Goal: Task Accomplishment & Management: Manage account settings

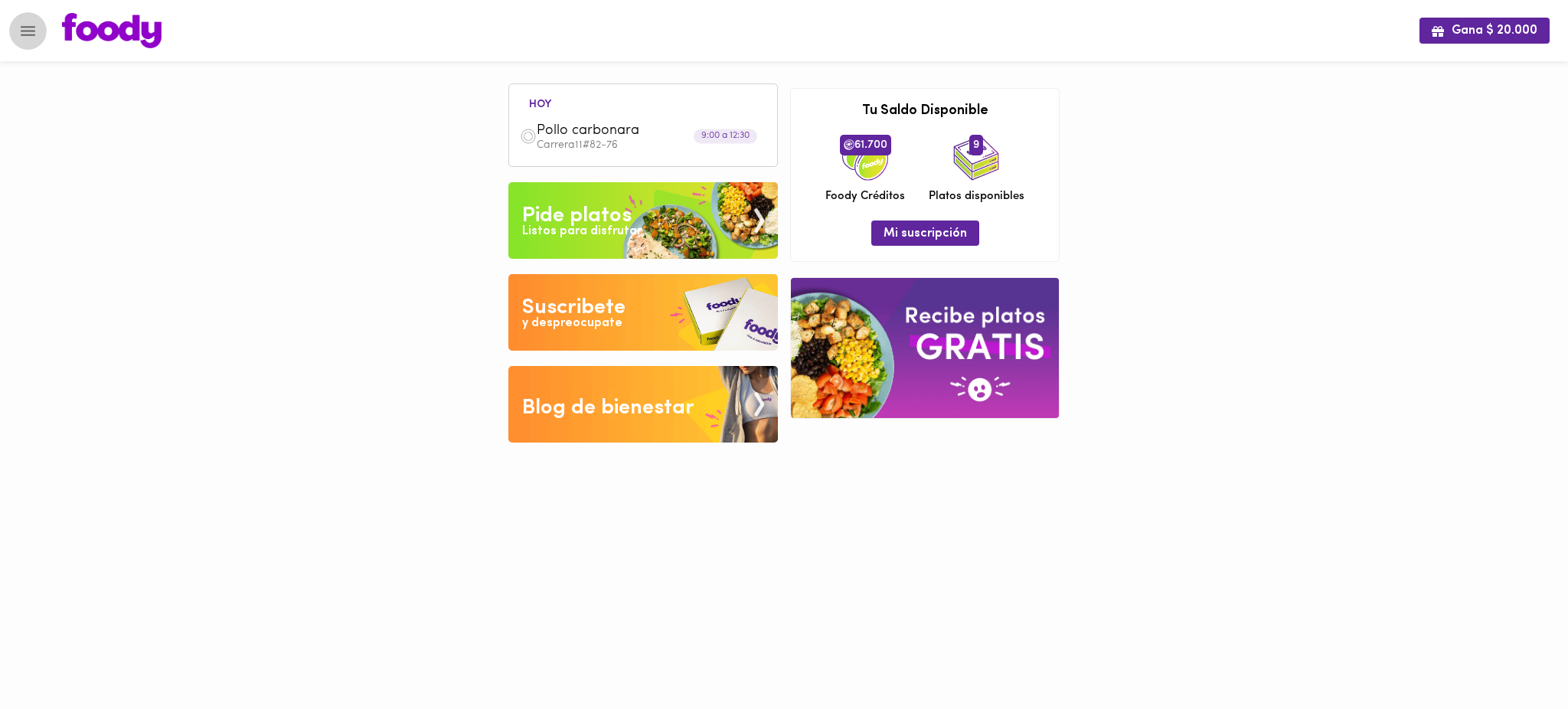
click at [29, 35] on icon "Menu" at bounding box center [28, 30] width 15 height 10
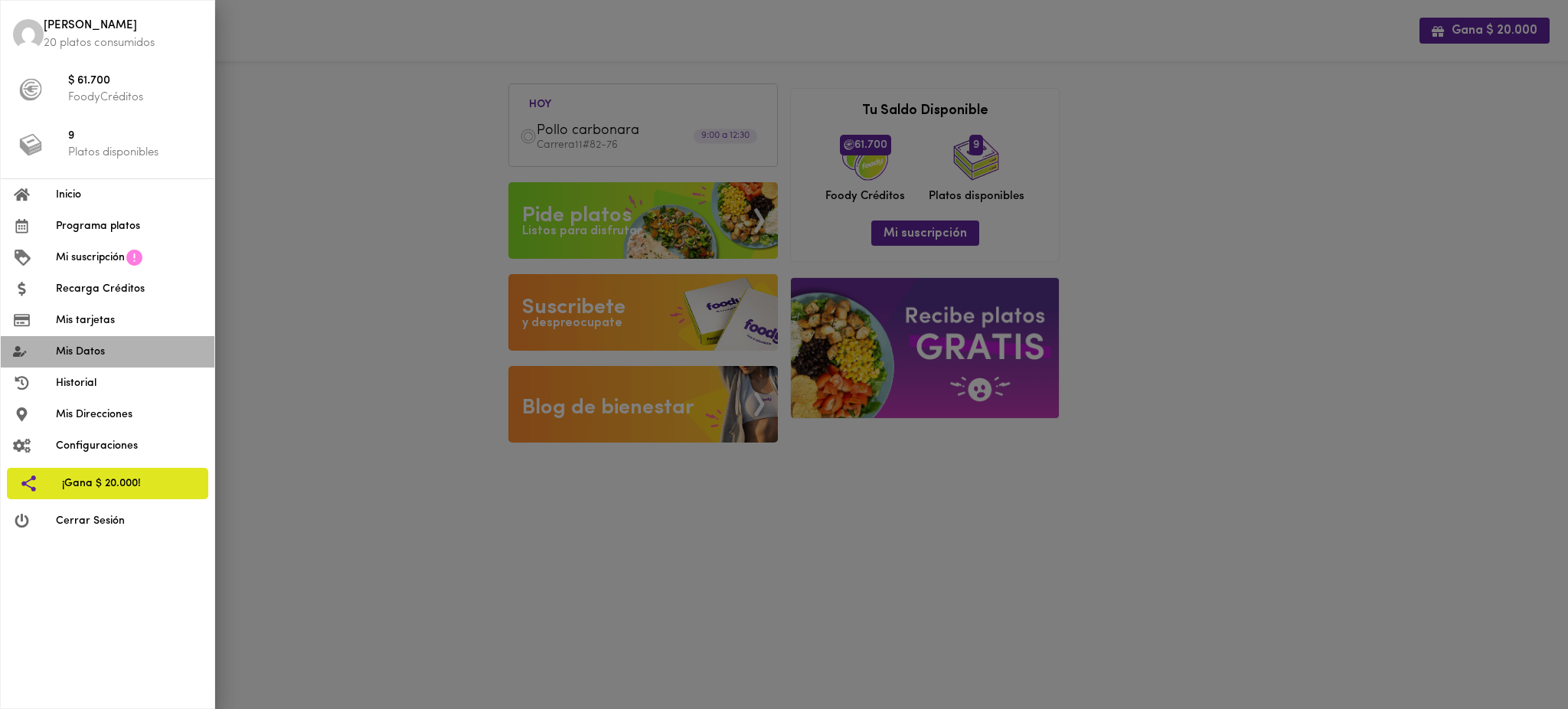
click at [126, 348] on span "Mis Datos" at bounding box center [129, 351] width 146 height 16
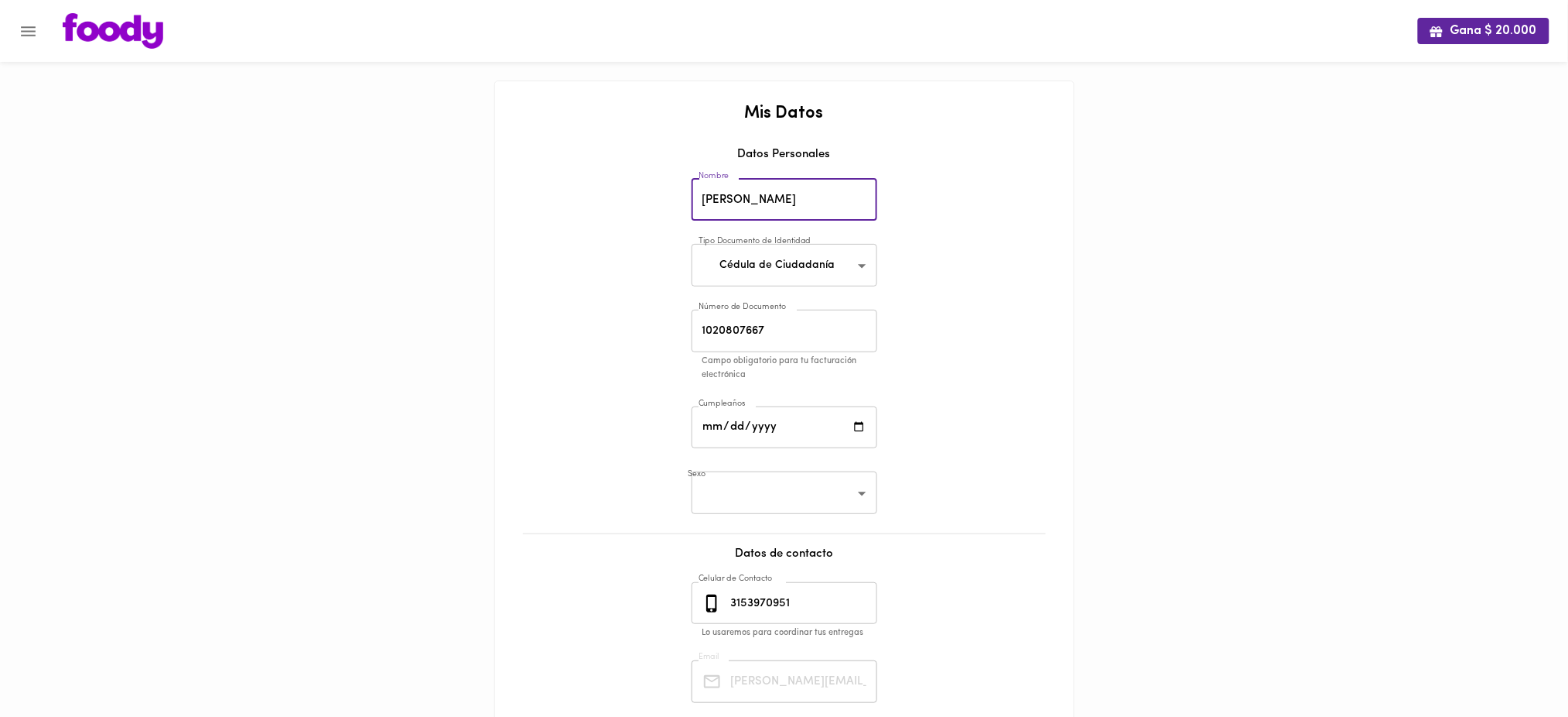
drag, startPoint x: 819, startPoint y: 202, endPoint x: 683, endPoint y: 218, distance: 136.9
click at [683, 218] on div "Mis Datos Datos Personales Nombre [PERSON_NAME] Nombre Tipo Documento de Identi…" at bounding box center [785, 464] width 548 height 720
drag, startPoint x: 828, startPoint y: 599, endPoint x: 725, endPoint y: 589, distance: 103.5
click at [725, 589] on div "[PHONE_NUMBER] Celular de Contacto" at bounding box center [785, 603] width 186 height 43
click at [26, 37] on icon "Menu" at bounding box center [28, 32] width 19 height 19
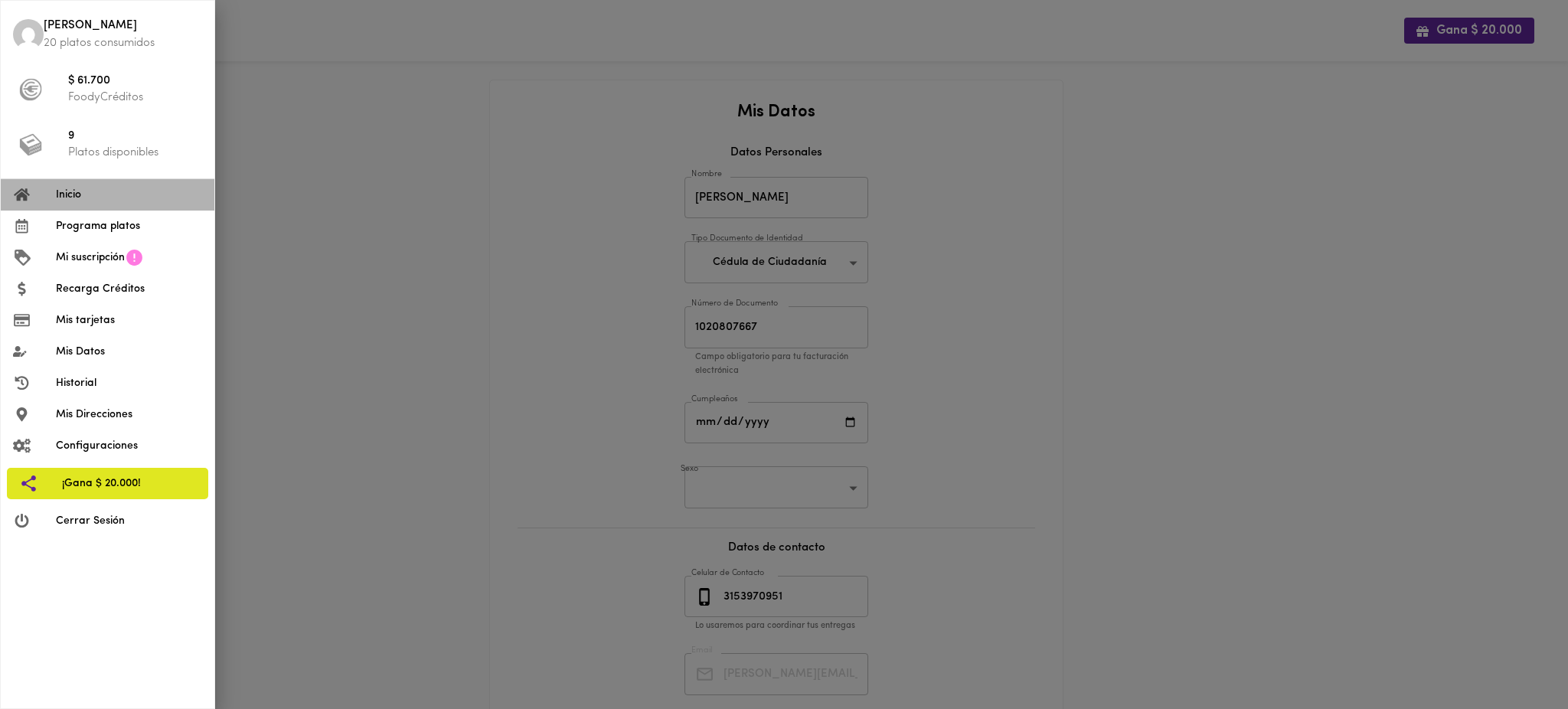
click at [86, 202] on span "Inicio" at bounding box center [129, 195] width 146 height 16
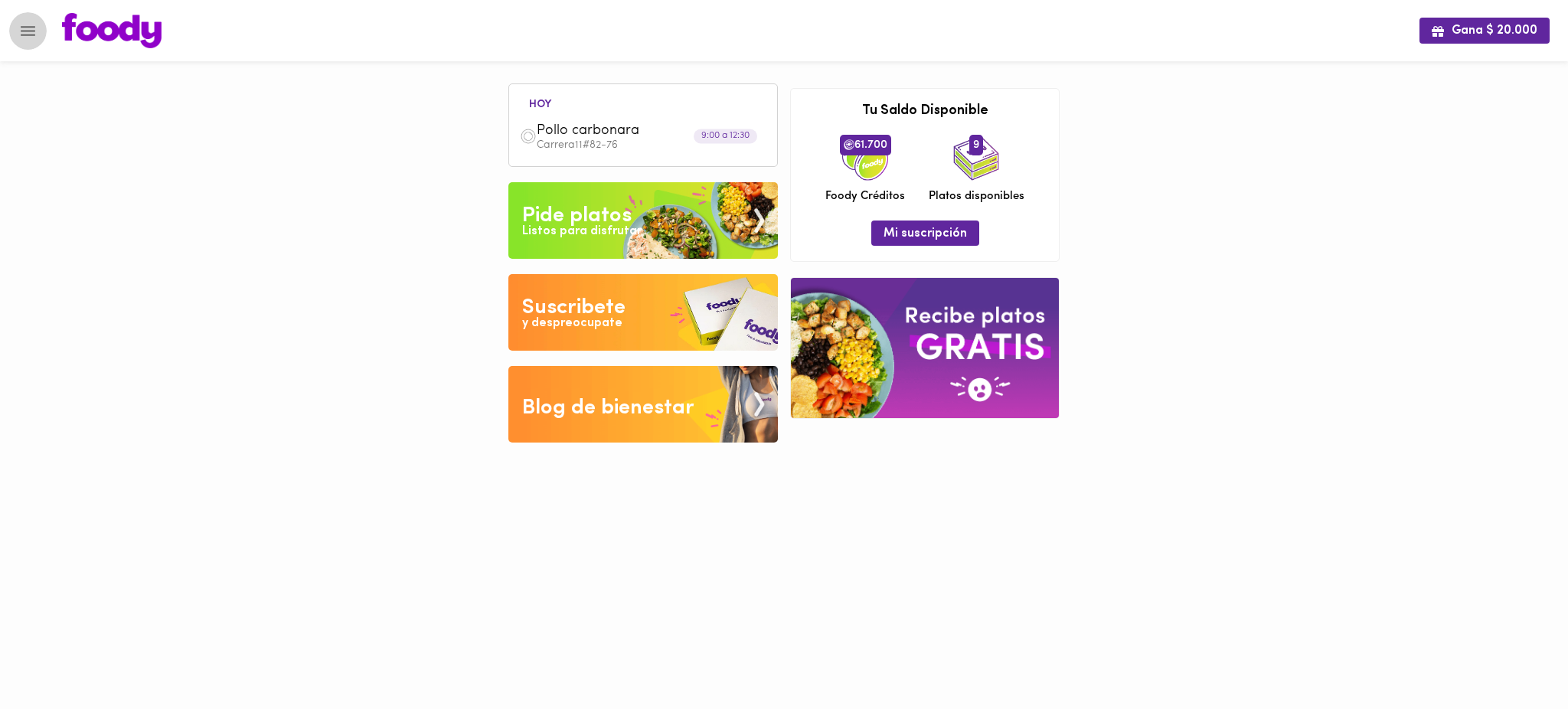
click at [27, 30] on icon "Menu" at bounding box center [28, 30] width 15 height 10
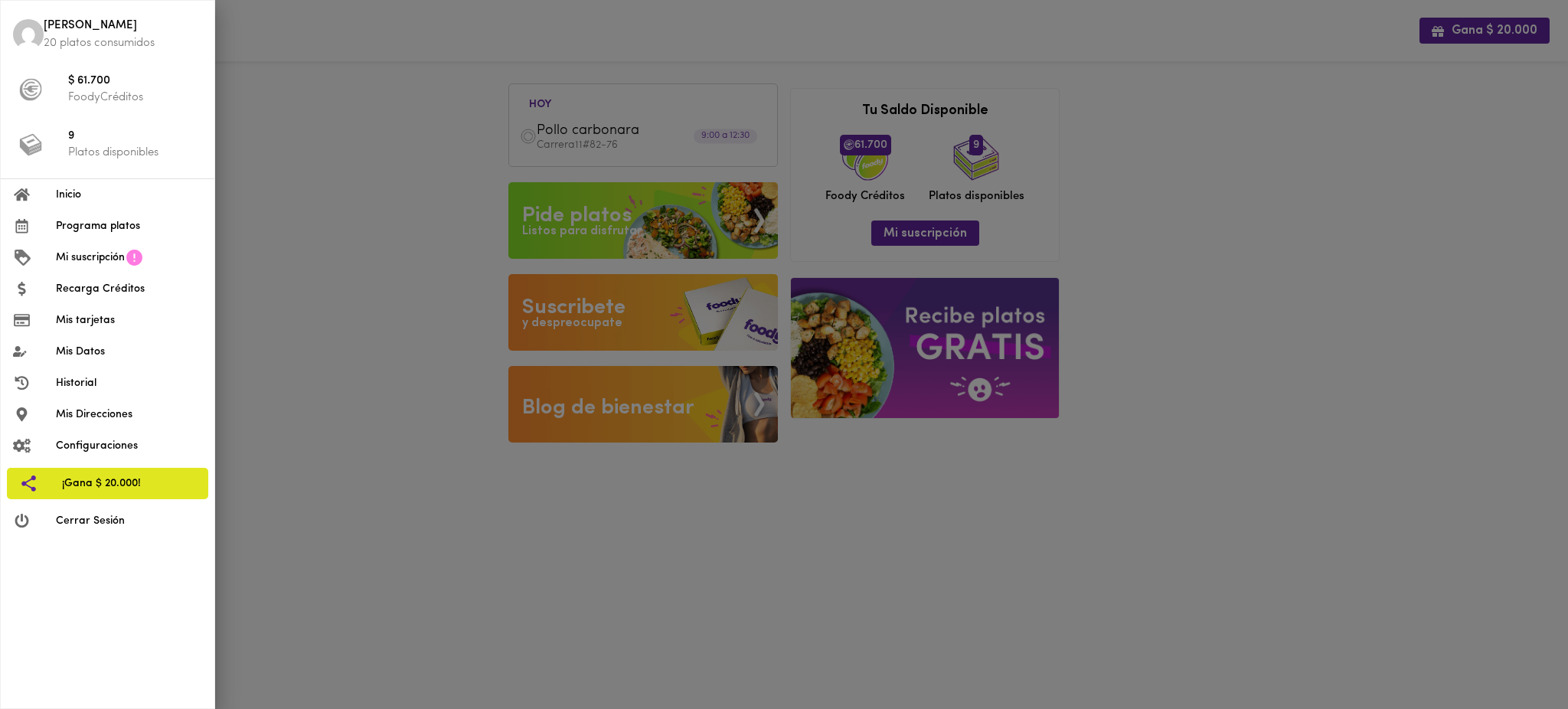
click at [358, 178] on div at bounding box center [784, 354] width 1568 height 709
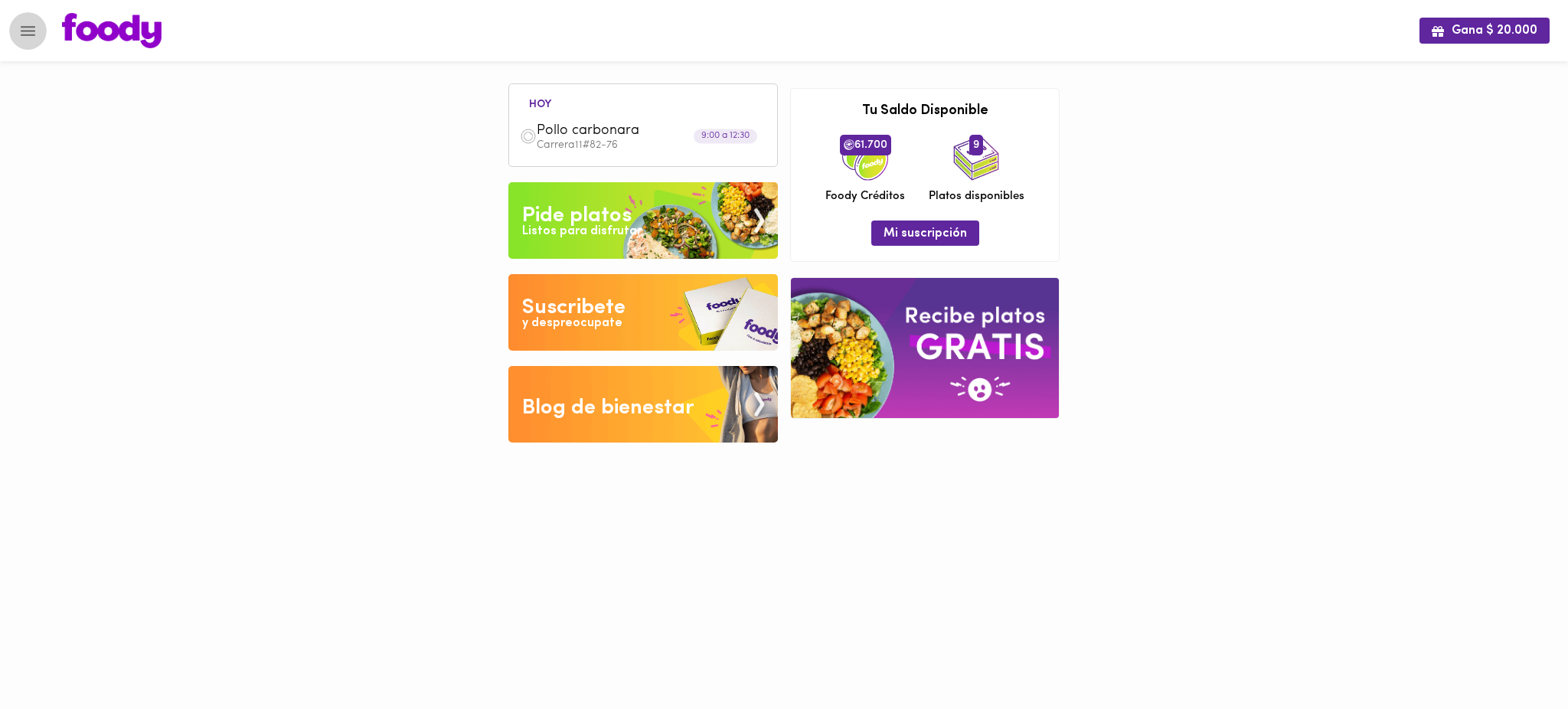
click at [19, 30] on icon "Menu" at bounding box center [28, 31] width 19 height 19
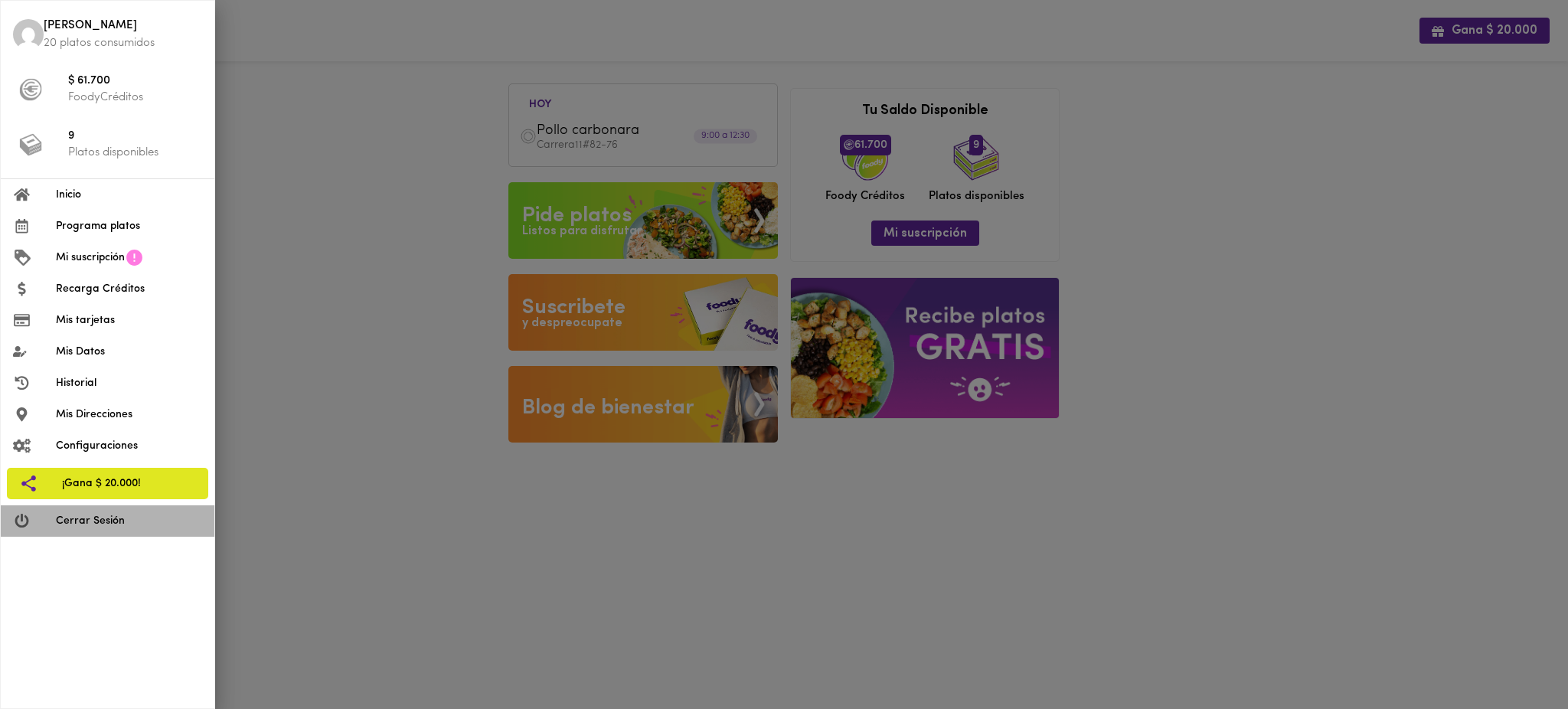
click at [114, 520] on span "Cerrar Sesión" at bounding box center [129, 520] width 146 height 16
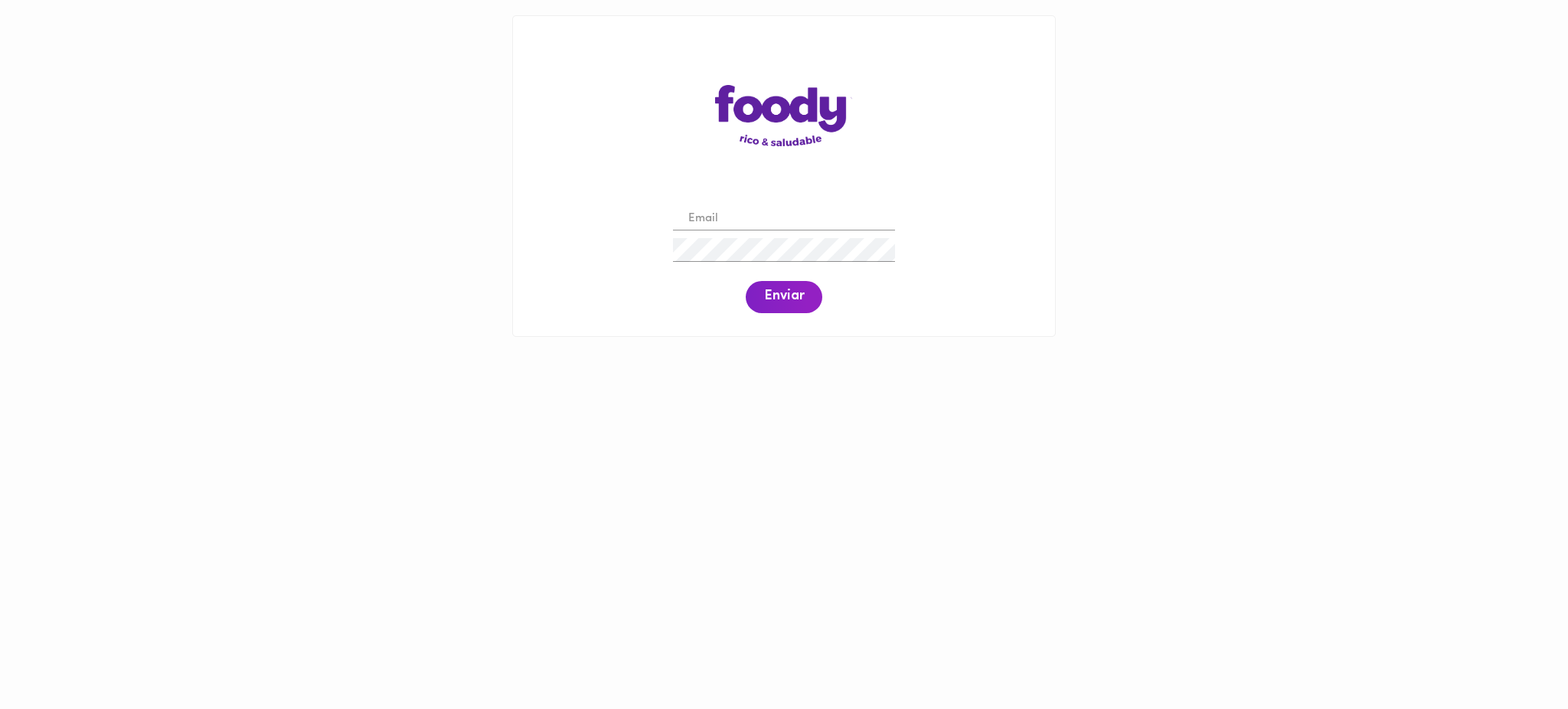
click at [816, 211] on input "email" at bounding box center [784, 219] width 222 height 23
paste input "ignaciocorrea17@gmail.com"
type input "ignaciocorrea17@gmail.com"
click at [718, 216] on input "ignaciocorrea17@gmail.com" at bounding box center [784, 219] width 222 height 23
click at [773, 301] on span "Enviar" at bounding box center [784, 296] width 40 height 16
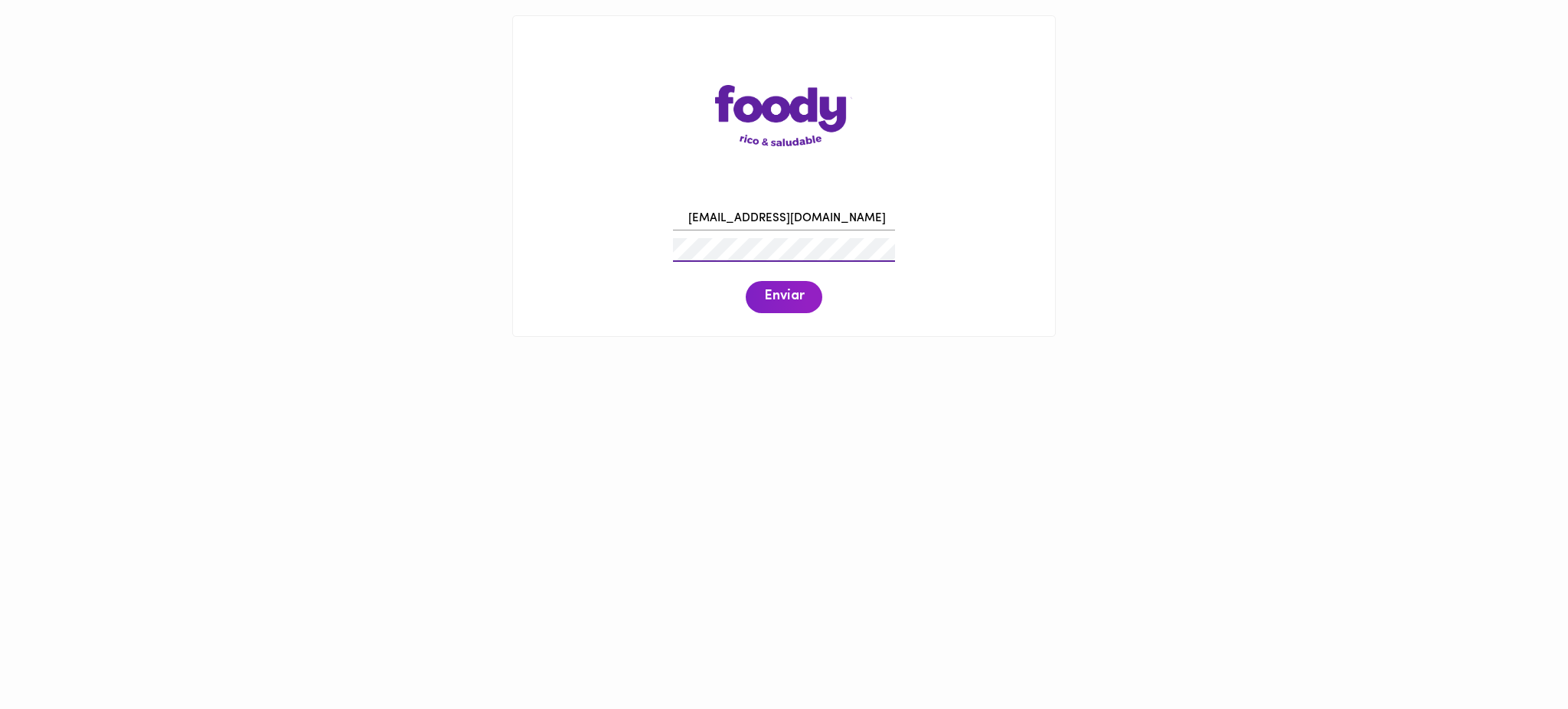
click at [579, 243] on div "ignaciocorrea17@gmail.com Enviar" at bounding box center [784, 258] width 512 height 117
click at [799, 294] on span "Enviar" at bounding box center [784, 296] width 40 height 16
